Goal: Task Accomplishment & Management: Use online tool/utility

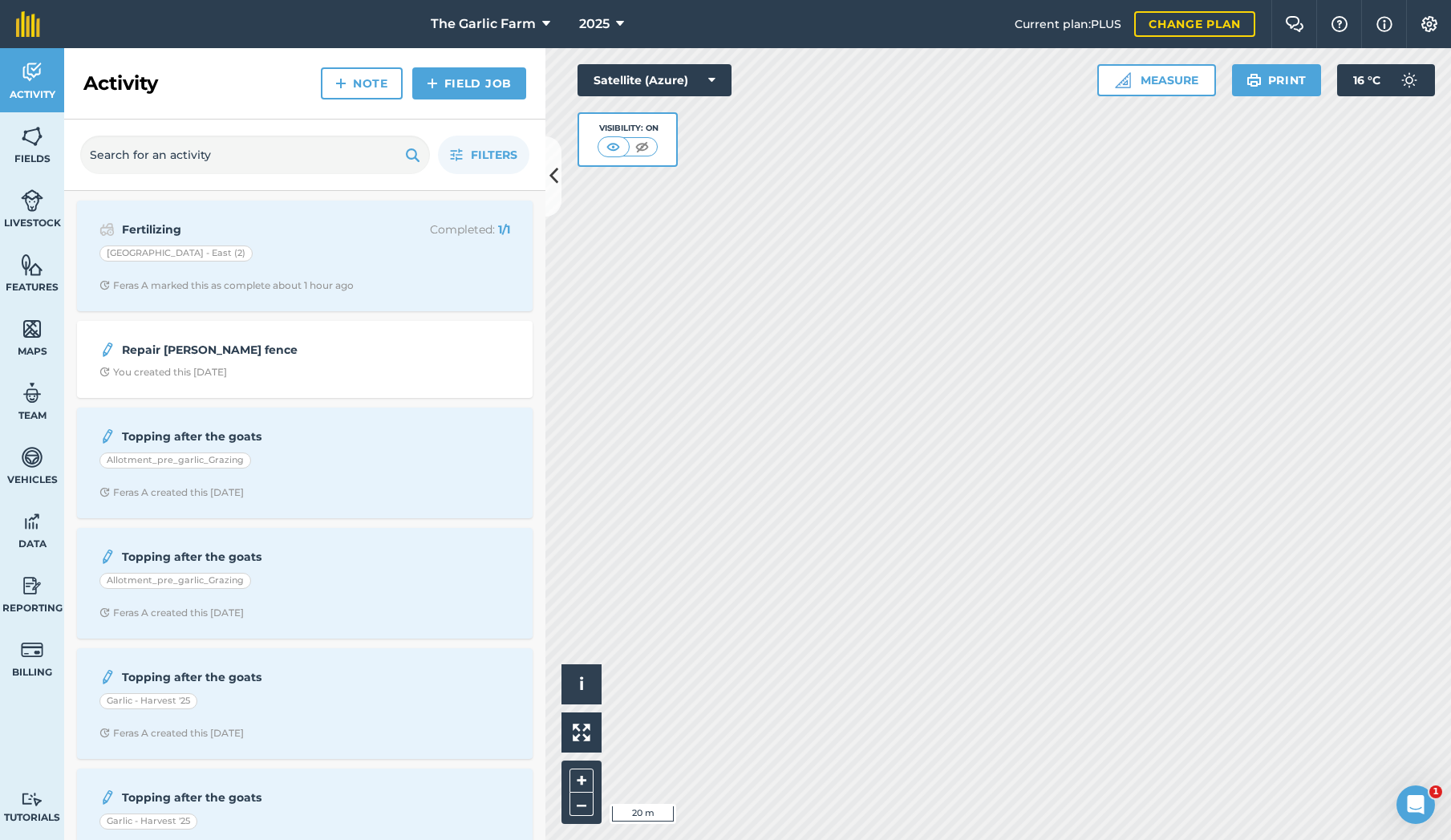
click at [35, 328] on img at bounding box center [32, 328] width 22 height 24
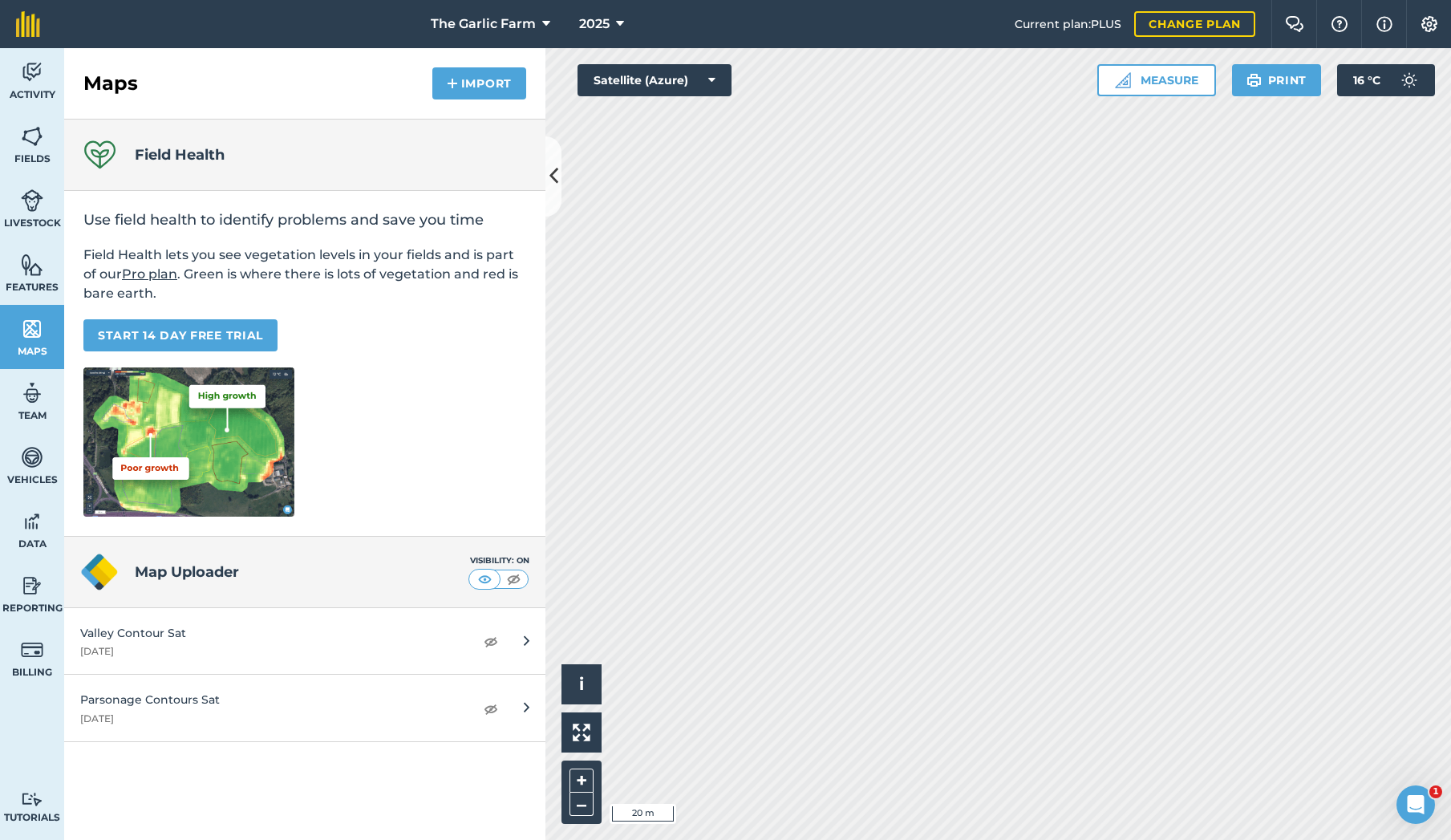
click at [485, 80] on button "Import" at bounding box center [479, 83] width 94 height 32
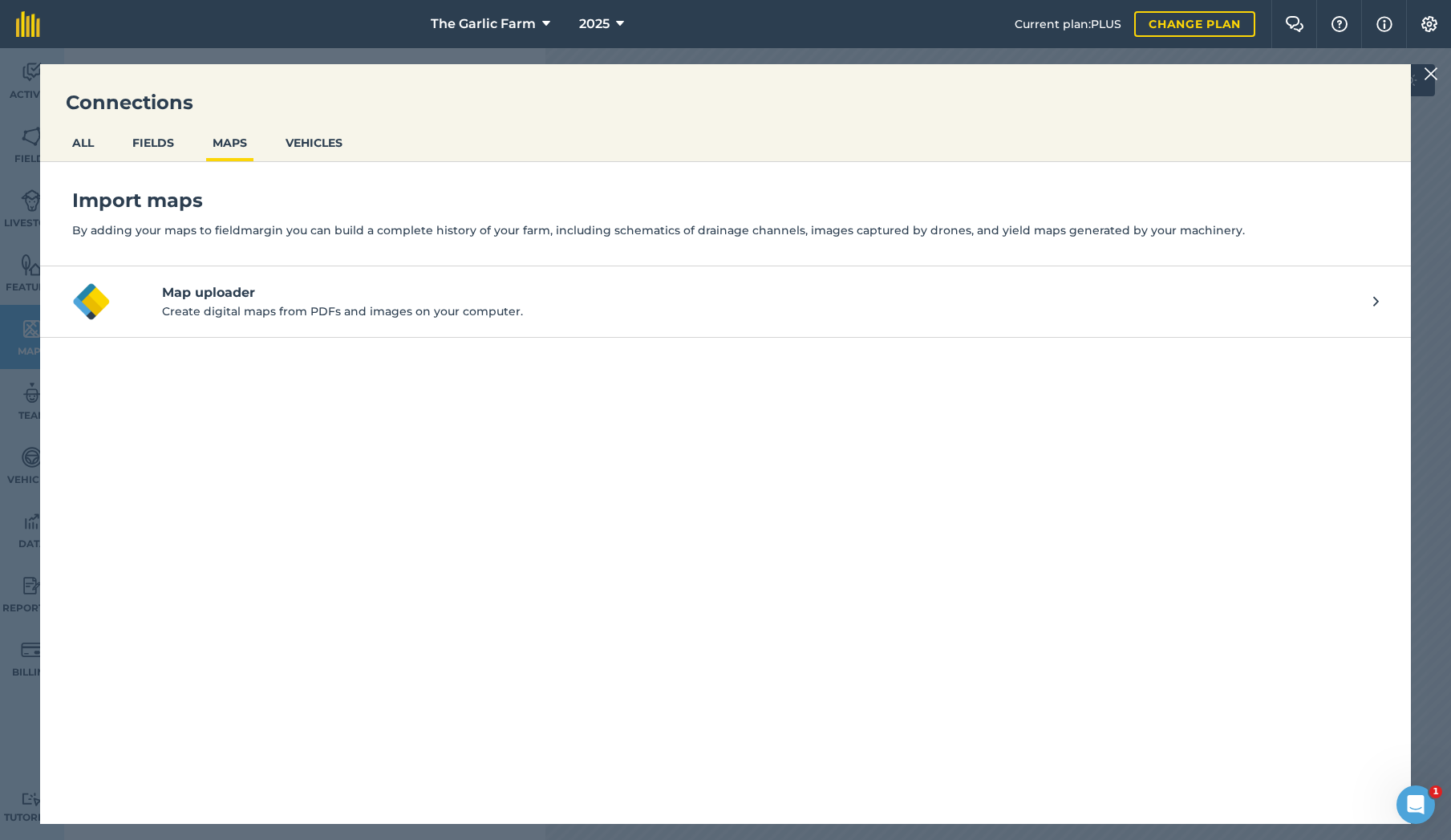
click at [259, 296] on h4 "Map uploader" at bounding box center [768, 293] width 1211 height 19
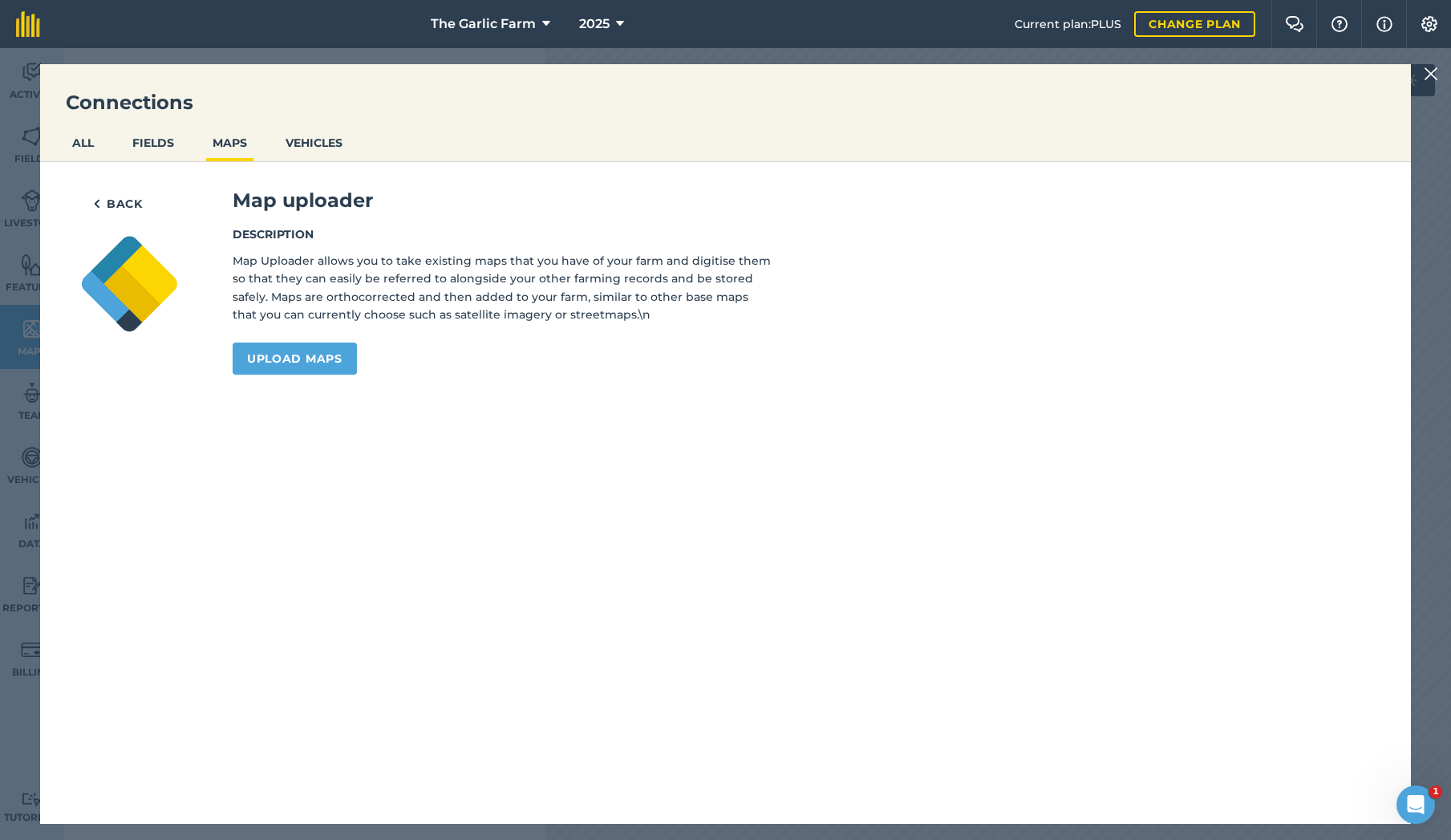
click at [325, 357] on link "Upload maps" at bounding box center [295, 358] width 124 height 32
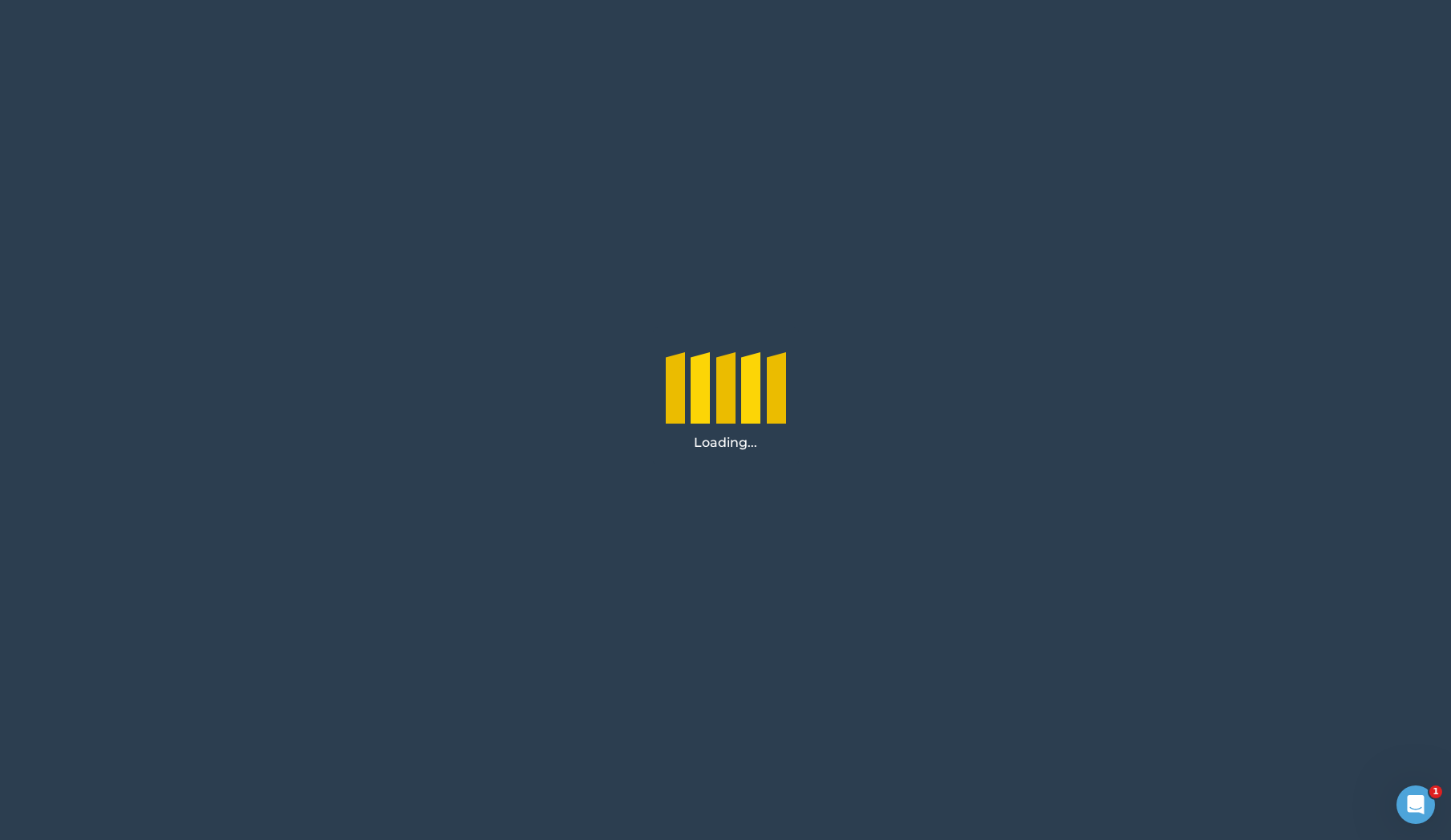
click at [1089, 154] on div "Loading..." at bounding box center [726, 395] width 1451 height 791
click at [1136, 273] on div "Loading..." at bounding box center [726, 395] width 1451 height 791
click at [1431, 810] on div "Open Intercom Messenger" at bounding box center [1414, 802] width 39 height 39
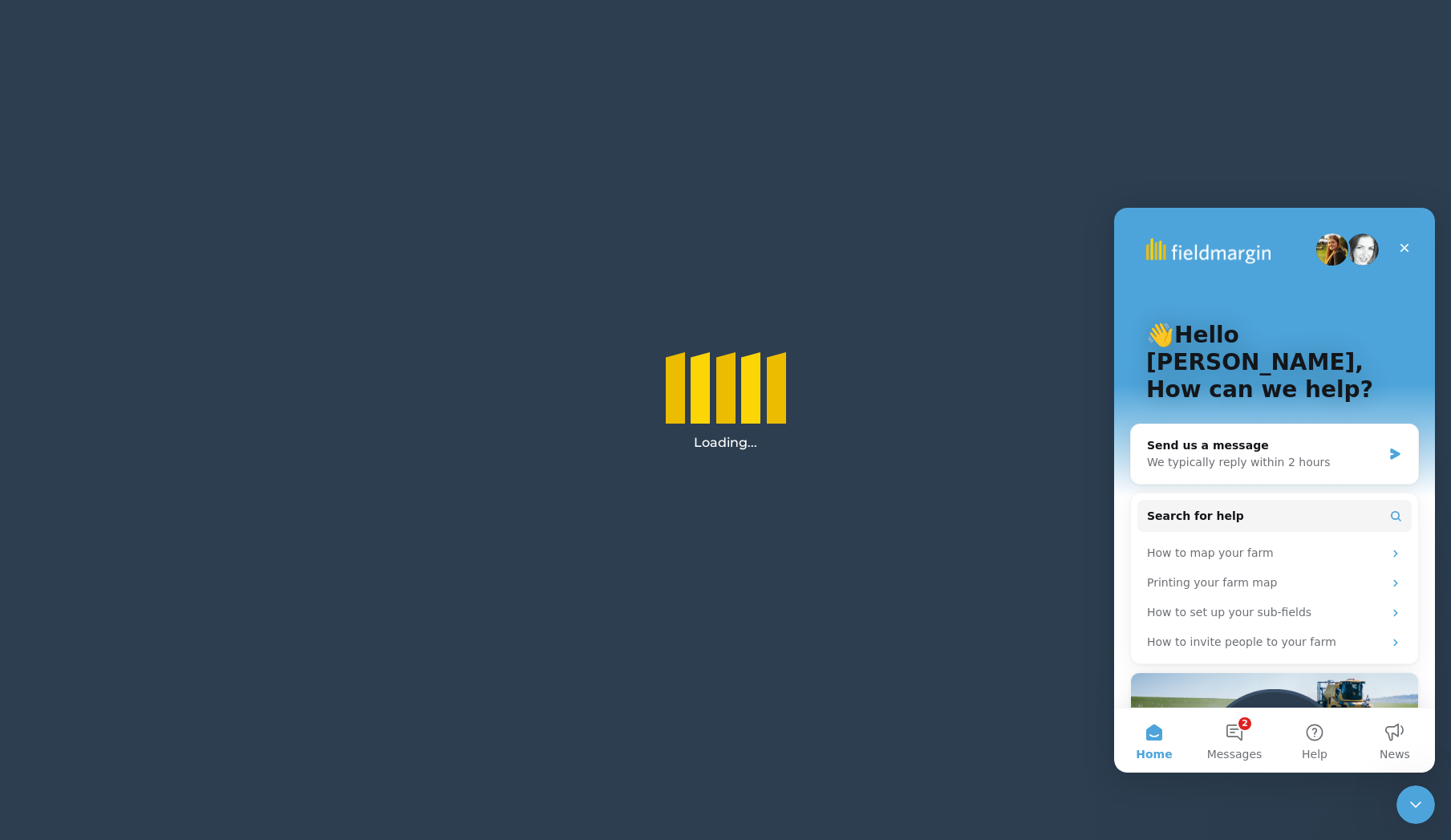
click at [945, 319] on div "Loading..." at bounding box center [726, 395] width 1451 height 791
click at [982, 365] on div "Loading..." at bounding box center [726, 395] width 1451 height 791
click at [1402, 251] on icon "Close" at bounding box center [1405, 248] width 9 height 9
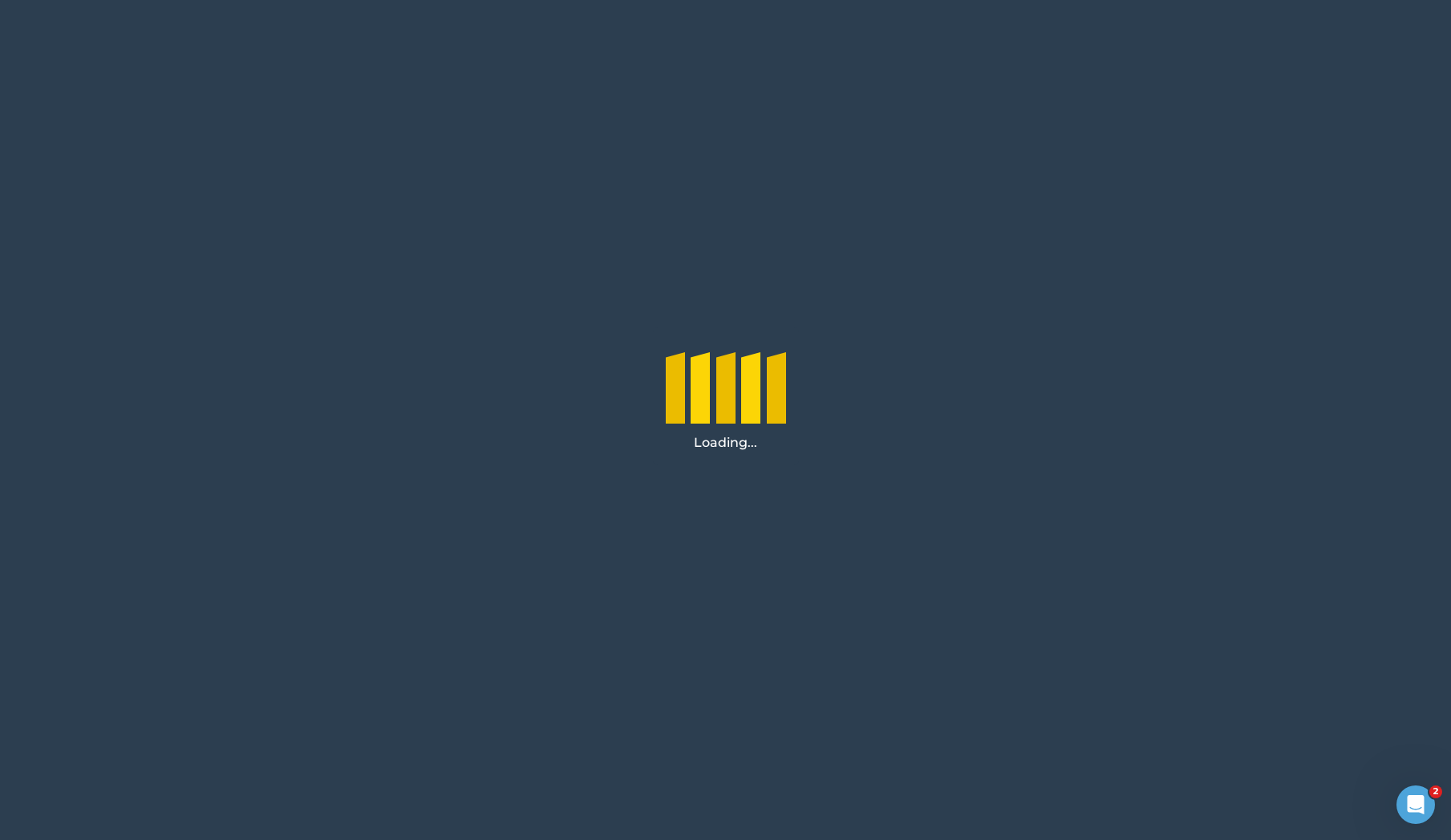
click at [509, 173] on div "Loading..." at bounding box center [726, 395] width 1451 height 791
